Goal: Task Accomplishment & Management: Use online tool/utility

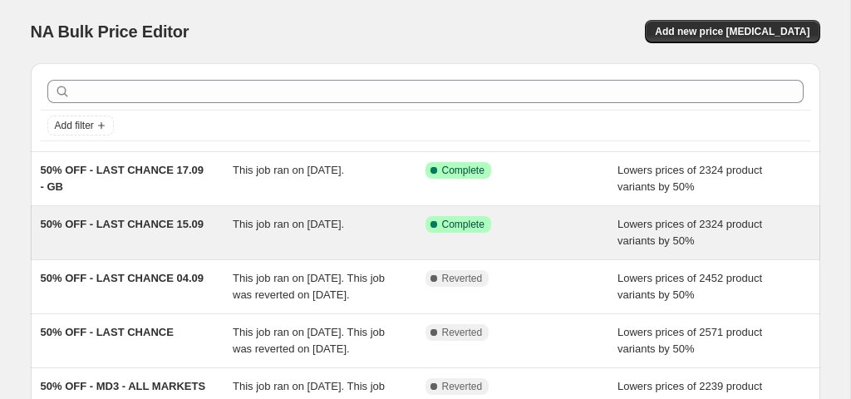
click at [305, 225] on span "This job ran on [DATE]." at bounding box center [288, 224] width 111 height 12
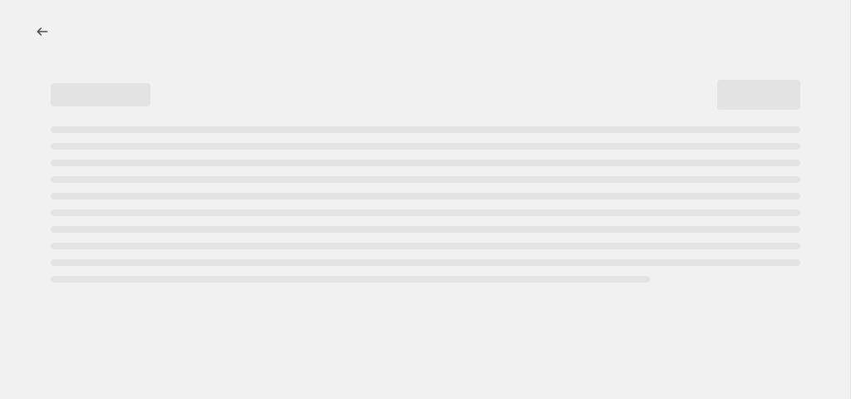
select select "percentage"
select select "collection"
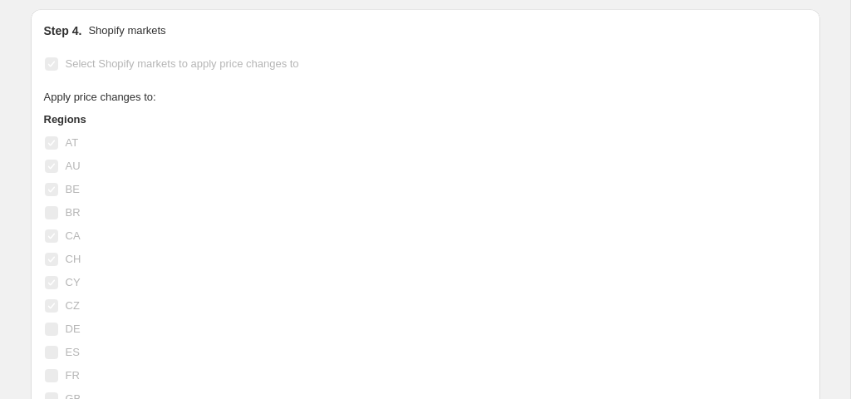
scroll to position [1722, 0]
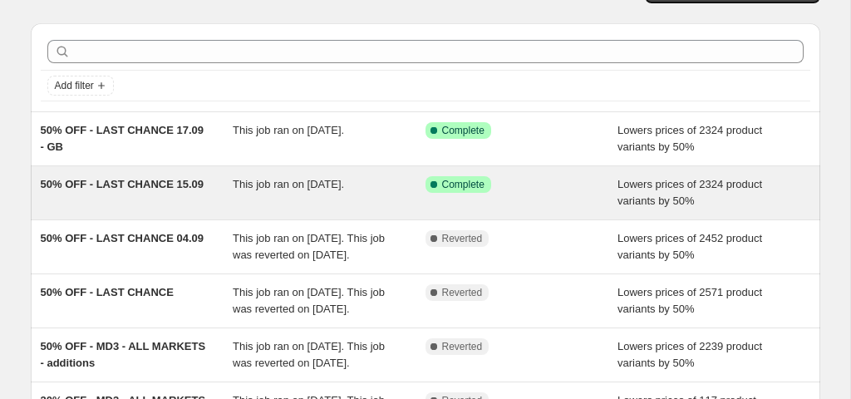
scroll to position [43, 0]
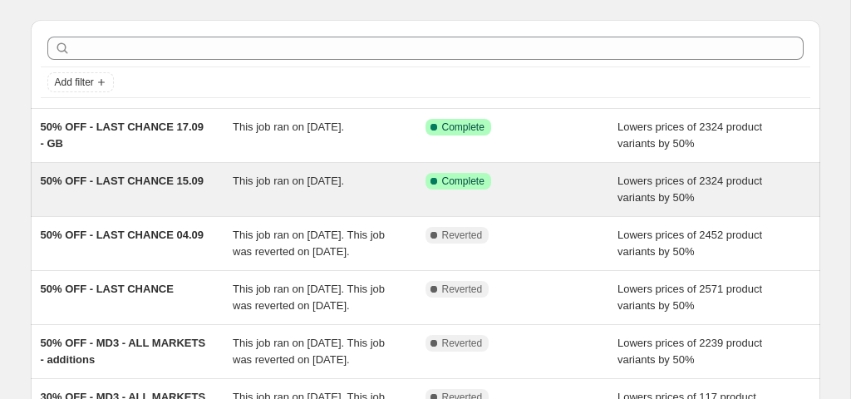
click at [146, 254] on div "50% OFF - LAST CHANCE 04.09" at bounding box center [137, 243] width 193 height 33
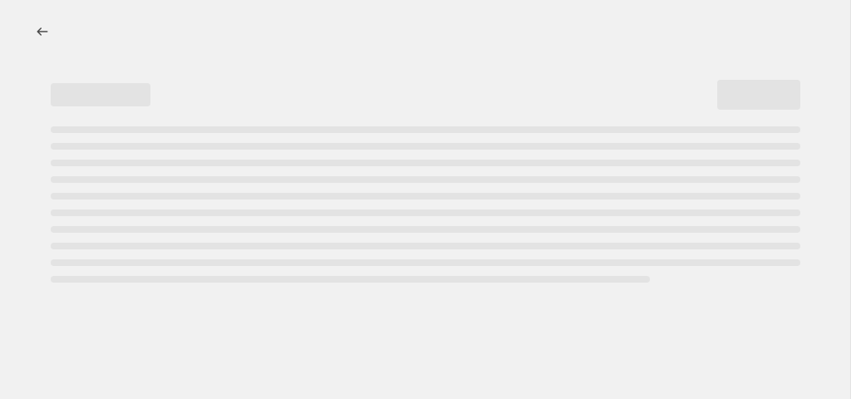
select select "percentage"
select select "collection"
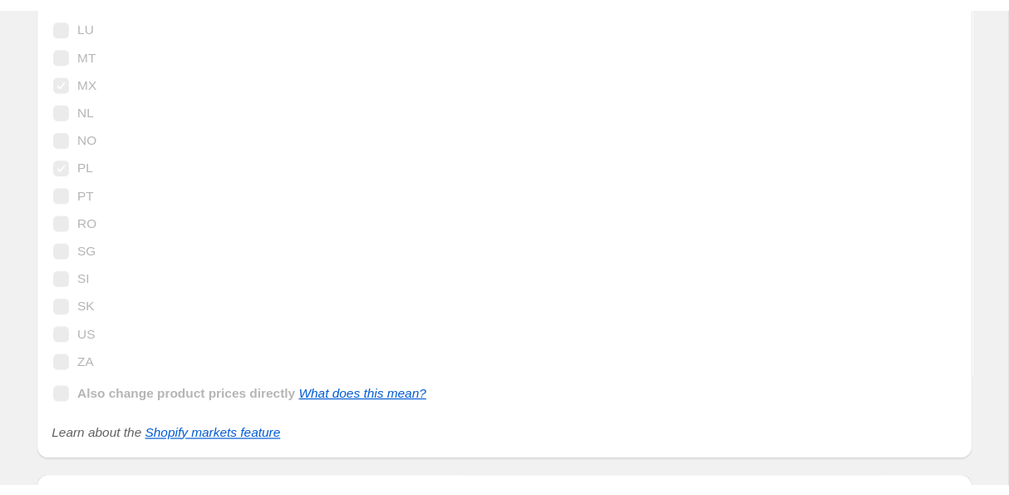
scroll to position [2327, 0]
